Goal: Information Seeking & Learning: Learn about a topic

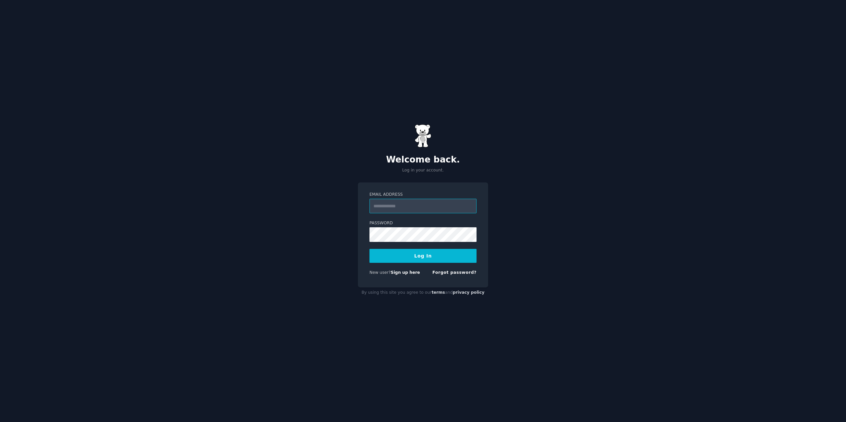
type input "**********"
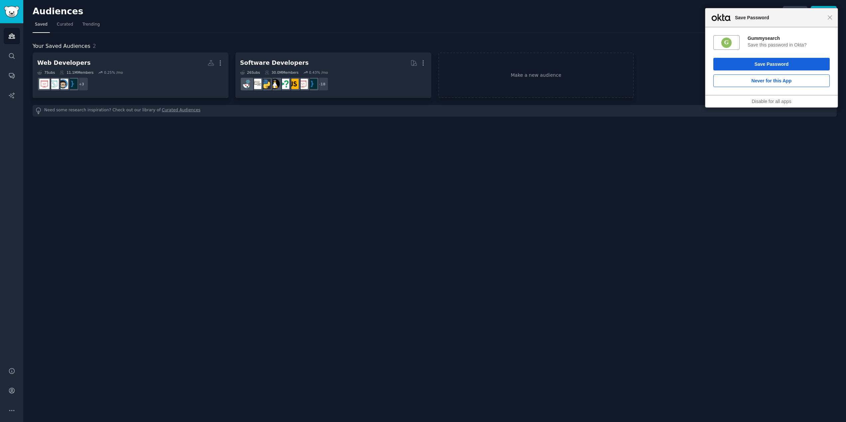
click at [830, 23] on div "Close Save Password" at bounding box center [771, 17] width 132 height 19
click at [834, 18] on div "Close Save Password" at bounding box center [771, 17] width 132 height 19
click at [829, 18] on span "Close" at bounding box center [829, 17] width 5 height 5
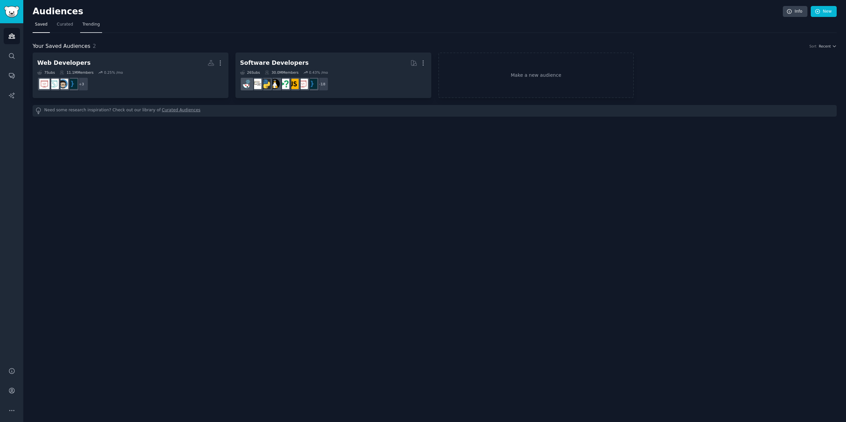
click at [86, 23] on span "Trending" at bounding box center [90, 25] width 17 height 6
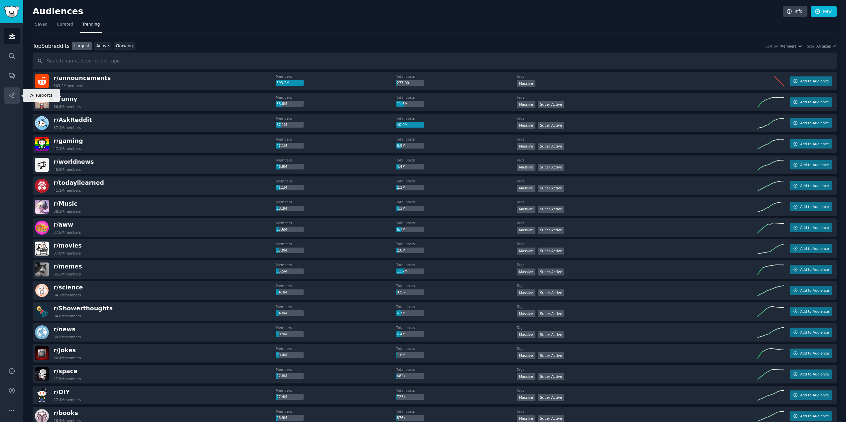
click at [14, 92] on icon "Sidebar" at bounding box center [11, 95] width 7 height 7
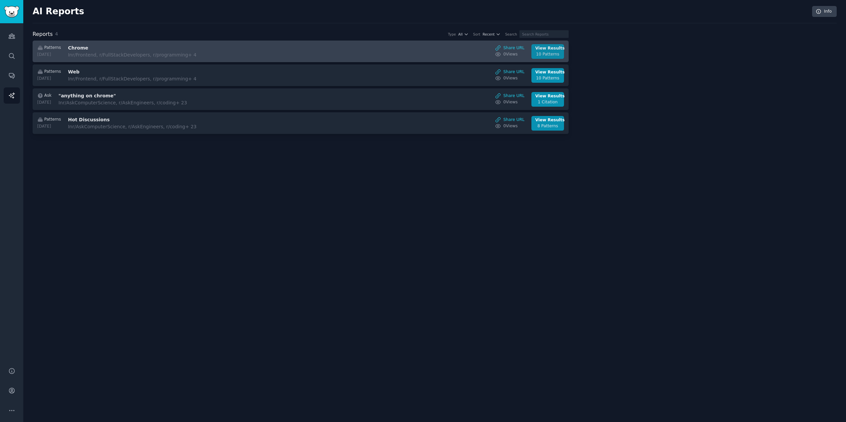
click at [544, 47] on div "View Results" at bounding box center [547, 49] width 25 height 6
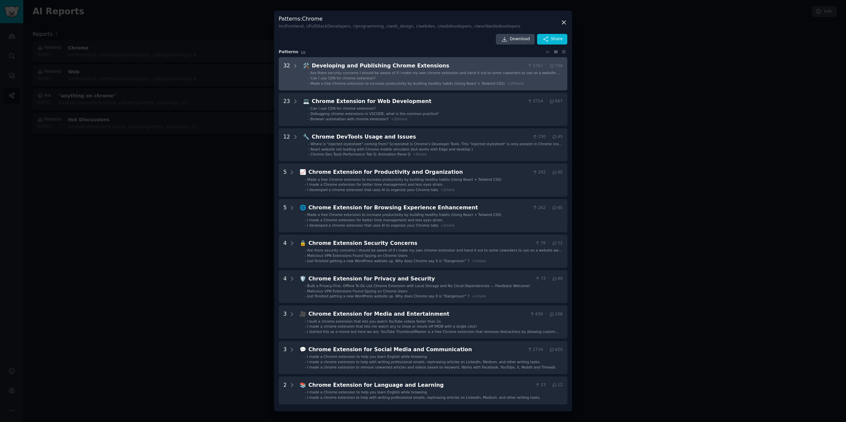
click at [327, 76] on span "Can I use CDN for chrome extension?" at bounding box center [343, 78] width 65 height 4
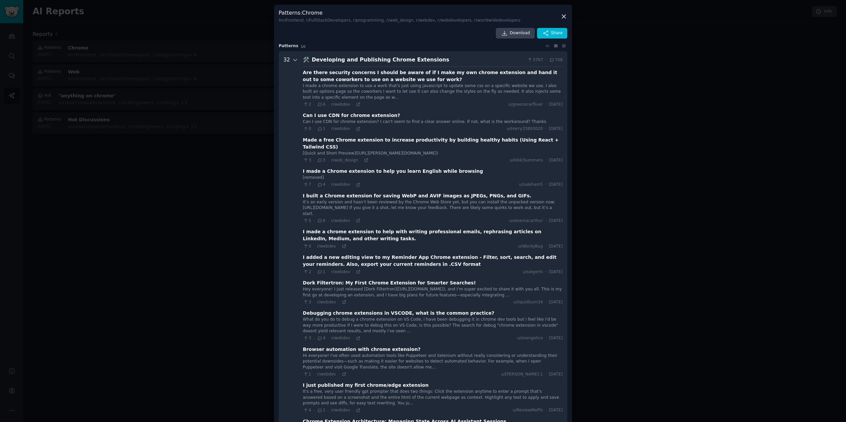
click at [292, 60] on icon at bounding box center [295, 60] width 6 height 6
